Goal: Check status: Check status

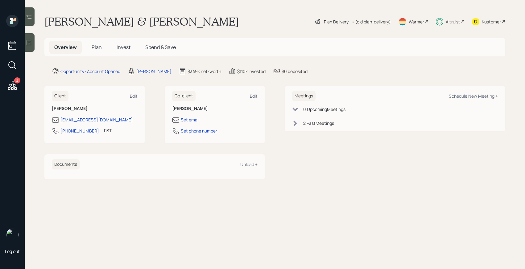
click at [123, 49] on span "Invest" at bounding box center [124, 47] width 14 height 7
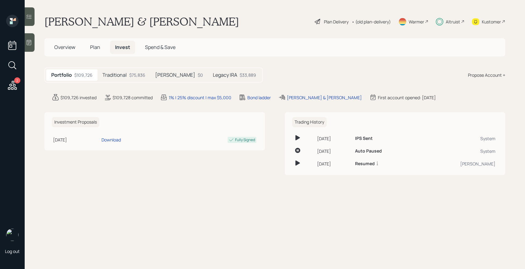
click at [135, 78] on div "$75,836" at bounding box center [137, 75] width 16 height 6
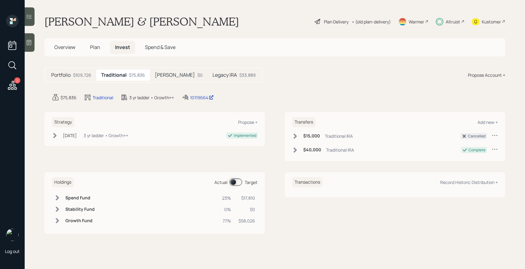
click at [236, 183] on span at bounding box center [235, 182] width 13 height 7
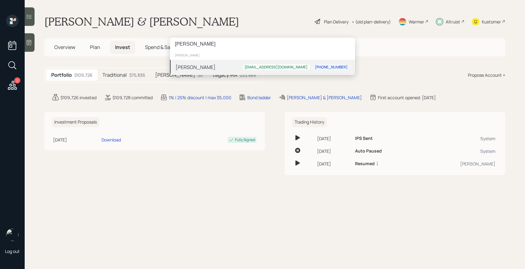
type input "[PERSON_NAME]"
